Goal: Task Accomplishment & Management: Manage account settings

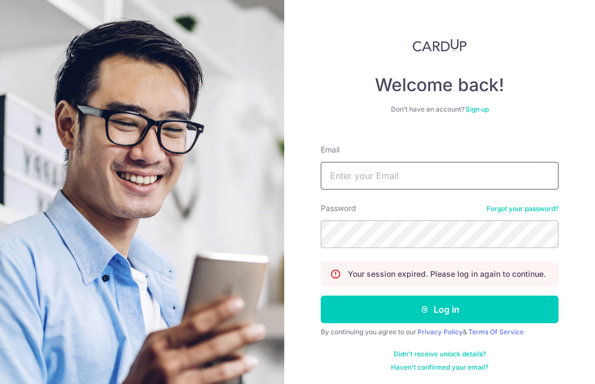
click at [355, 167] on input "Email" at bounding box center [439, 176] width 238 height 28
type input "[EMAIL_ADDRESS][DOMAIN_NAME]"
click at [320, 296] on button "Log in" at bounding box center [439, 310] width 238 height 28
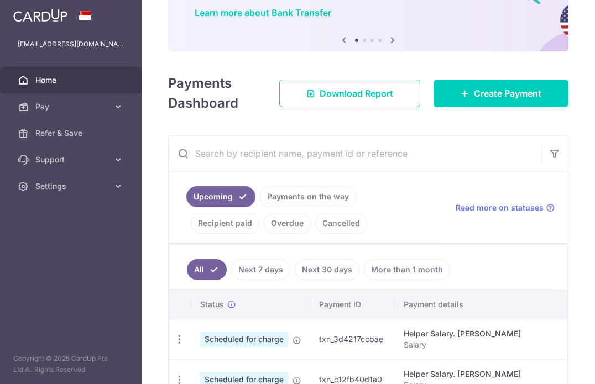
scroll to position [104, 0]
